Goal: Task Accomplishment & Management: Manage account settings

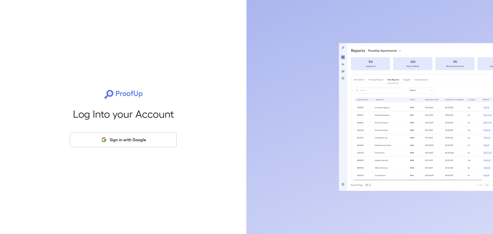
click at [154, 145] on button "Sign in with Google" at bounding box center [123, 139] width 107 height 15
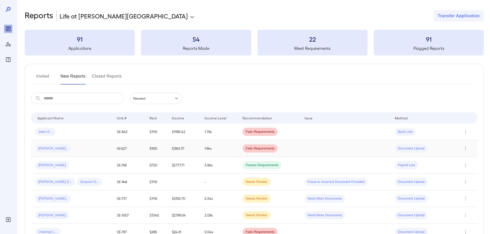
click at [81, 148] on div "Latonya R..." at bounding box center [71, 148] width 73 height 8
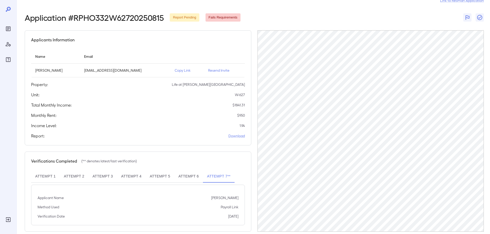
scroll to position [24, 0]
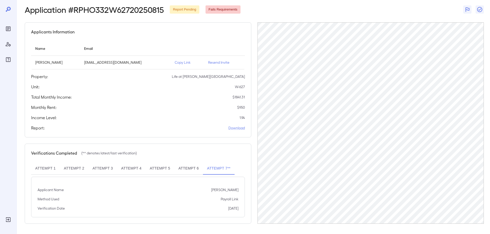
click at [72, 167] on button "Attempt 2" at bounding box center [74, 168] width 29 height 12
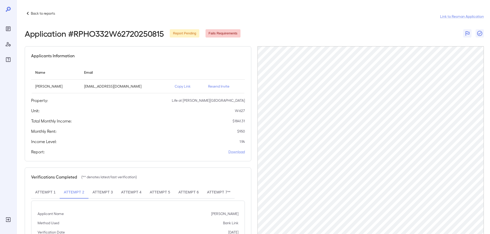
drag, startPoint x: 6, startPoint y: 30, endPoint x: 11, endPoint y: 31, distance: 5.0
click at [8, 31] on icon "Reports" at bounding box center [8, 28] width 5 height 5
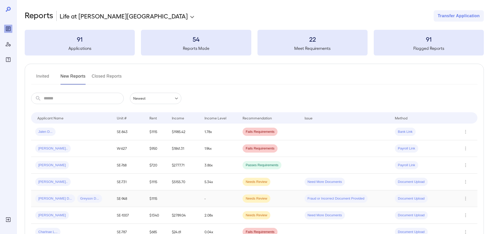
click at [57, 198] on span "DeErin D..." at bounding box center [55, 198] width 40 height 5
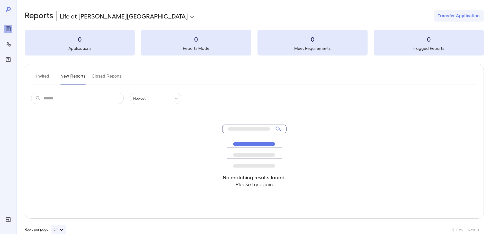
click at [69, 78] on button "New Reports" at bounding box center [72, 78] width 25 height 12
click at [46, 77] on button "Invited" at bounding box center [42, 78] width 23 height 12
drag, startPoint x: 69, startPoint y: 79, endPoint x: 59, endPoint y: 45, distance: 35.1
click at [69, 78] on button "New Reports" at bounding box center [72, 78] width 25 height 12
click at [44, 76] on button "Invited" at bounding box center [42, 78] width 23 height 12
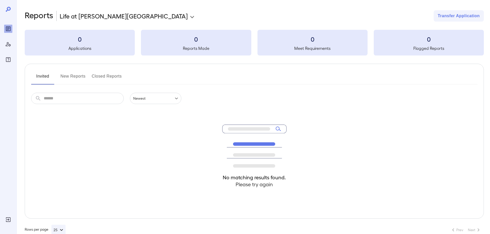
click at [93, 75] on button "Closed Reports" at bounding box center [107, 78] width 30 height 12
click at [78, 75] on button "New Reports" at bounding box center [72, 78] width 25 height 12
click at [6, 44] on icon "Manage Users" at bounding box center [8, 44] width 6 height 6
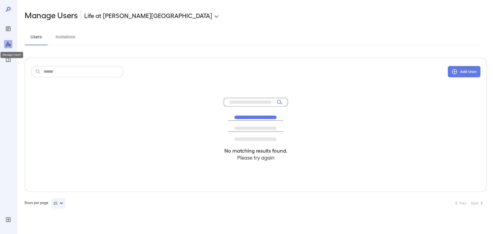
click at [6, 56] on div "Manage Users" at bounding box center [12, 55] width 23 height 6
click at [5, 31] on icon "Reports" at bounding box center [8, 29] width 6 height 6
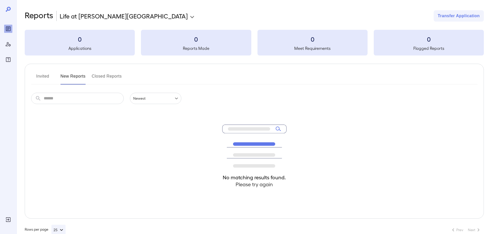
click at [82, 73] on button "New Reports" at bounding box center [72, 78] width 25 height 12
click at [51, 78] on button "Invited" at bounding box center [42, 78] width 23 height 12
click at [72, 78] on button "New Reports" at bounding box center [72, 78] width 25 height 12
click at [223, 162] on icon at bounding box center [254, 146] width 64 height 43
